Goal: Task Accomplishment & Management: Use online tool/utility

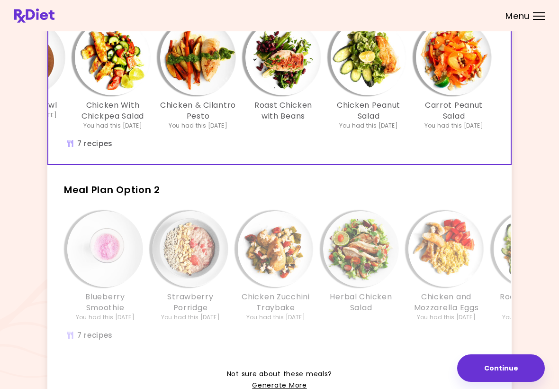
scroll to position [96, 0]
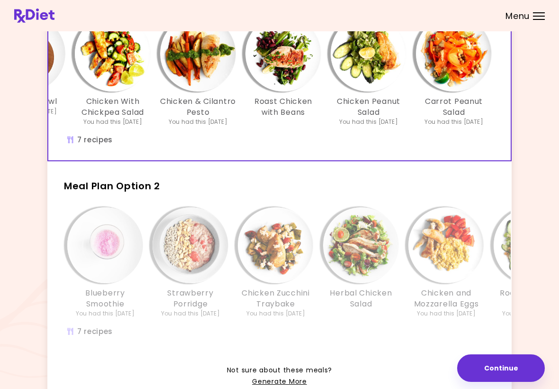
click at [482, 239] on img "Info - Chicken and Mozzarella Eggs - Meal Plan Option 2" at bounding box center [446, 245] width 76 height 76
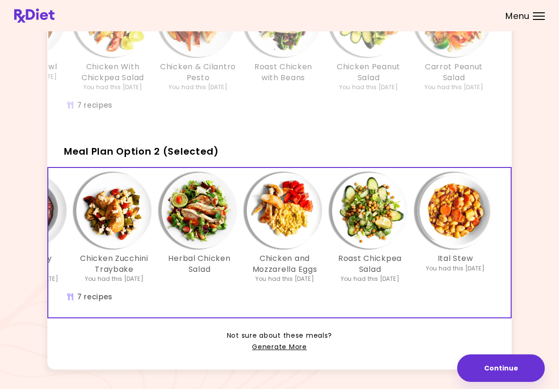
scroll to position [153, 0]
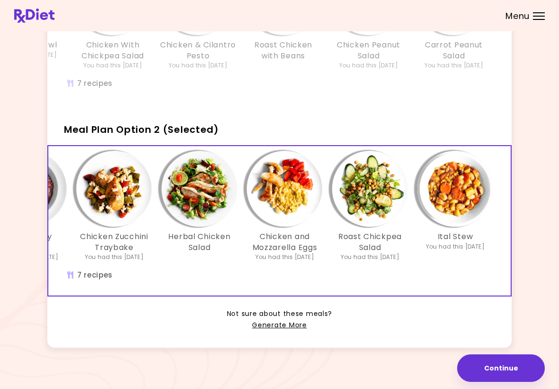
click at [276, 324] on link "Generate More" at bounding box center [279, 324] width 54 height 11
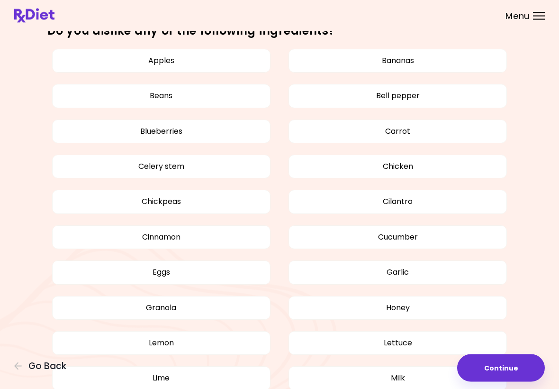
scroll to position [520, 0]
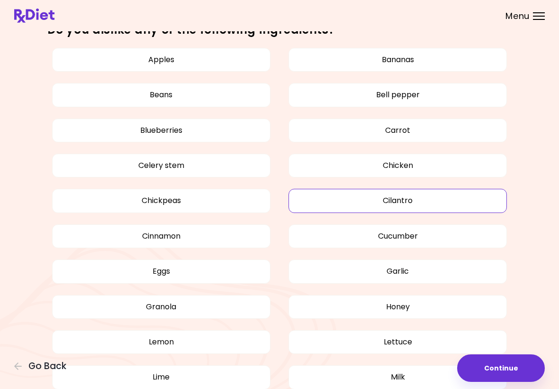
click at [480, 194] on button "Cilantro" at bounding box center [398, 201] width 218 height 24
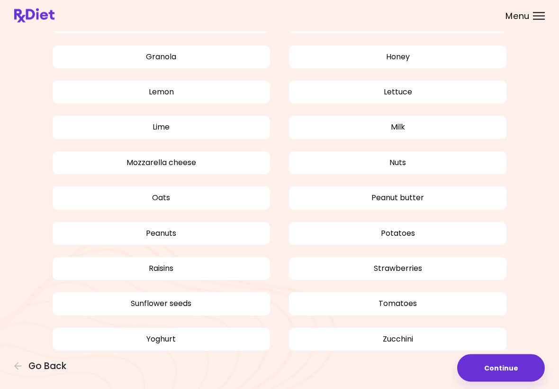
scroll to position [776, 0]
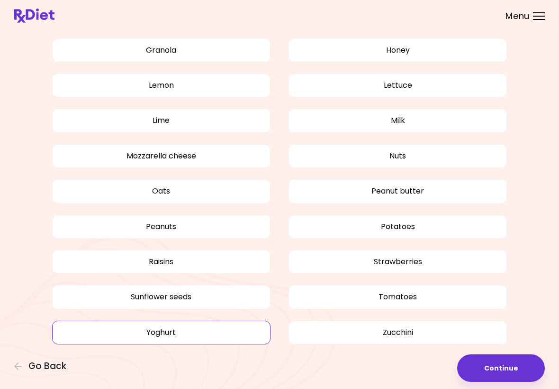
click at [103, 332] on button "Yoghurt" at bounding box center [161, 332] width 218 height 24
click at [509, 361] on button "Continue" at bounding box center [501, 367] width 88 height 27
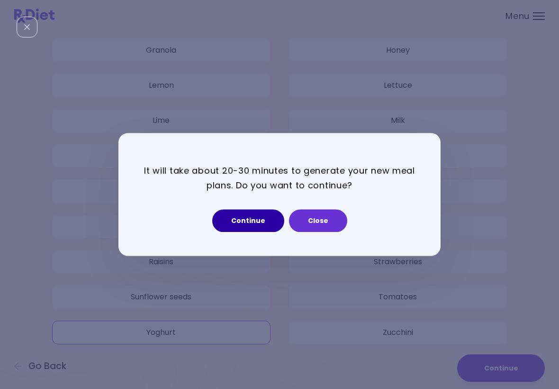
click at [256, 222] on button "Continue" at bounding box center [248, 220] width 72 height 23
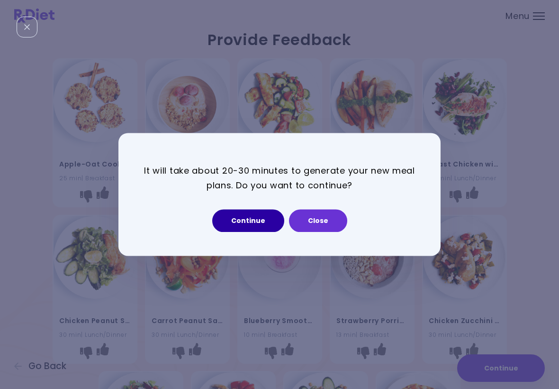
select select "*"
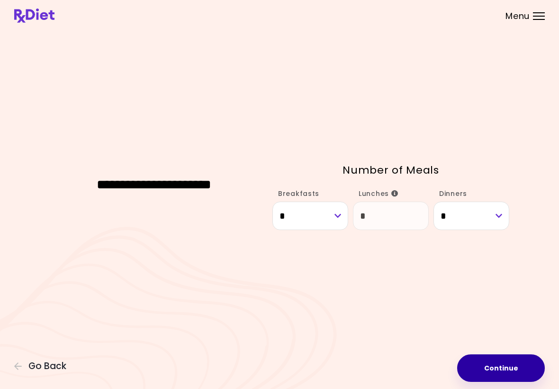
click at [513, 360] on button "Continue" at bounding box center [501, 367] width 88 height 27
